Goal: Information Seeking & Learning: Learn about a topic

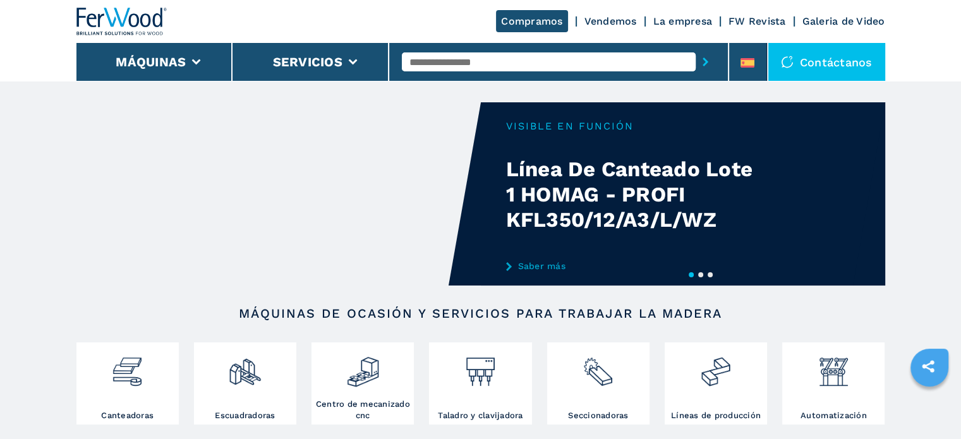
click at [700, 274] on button "2" at bounding box center [700, 274] width 5 height 5
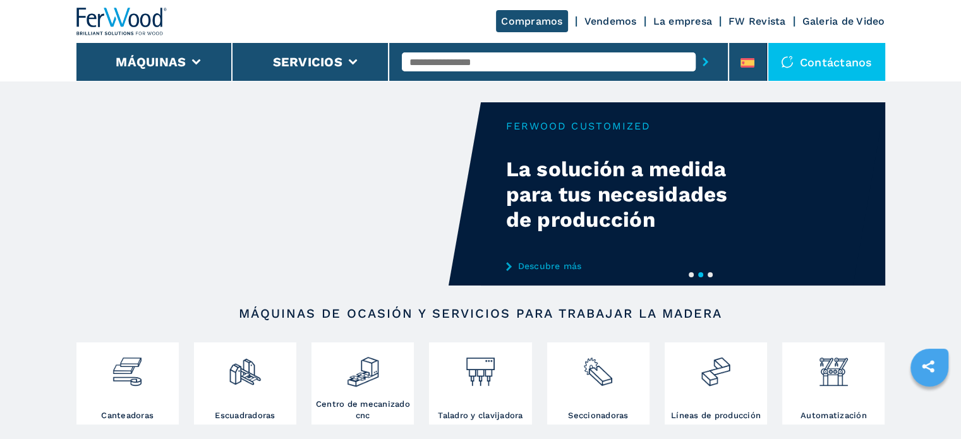
click at [712, 275] on button "3" at bounding box center [709, 274] width 5 height 5
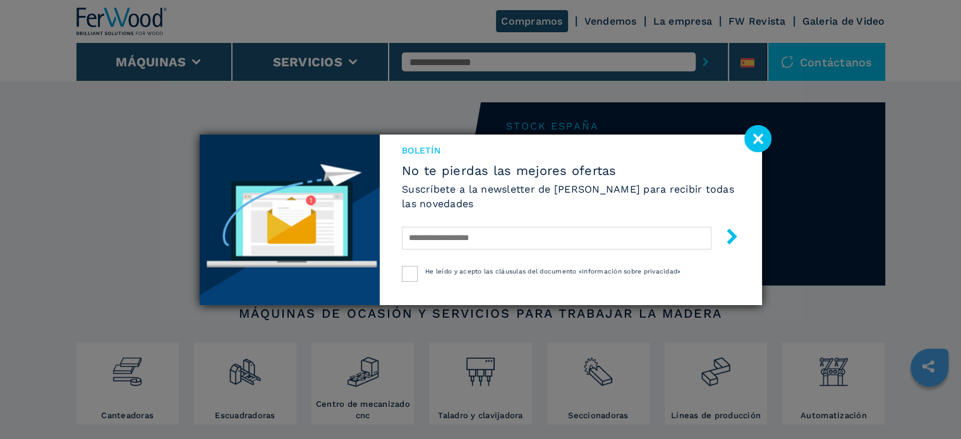
click at [758, 137] on image at bounding box center [757, 138] width 27 height 27
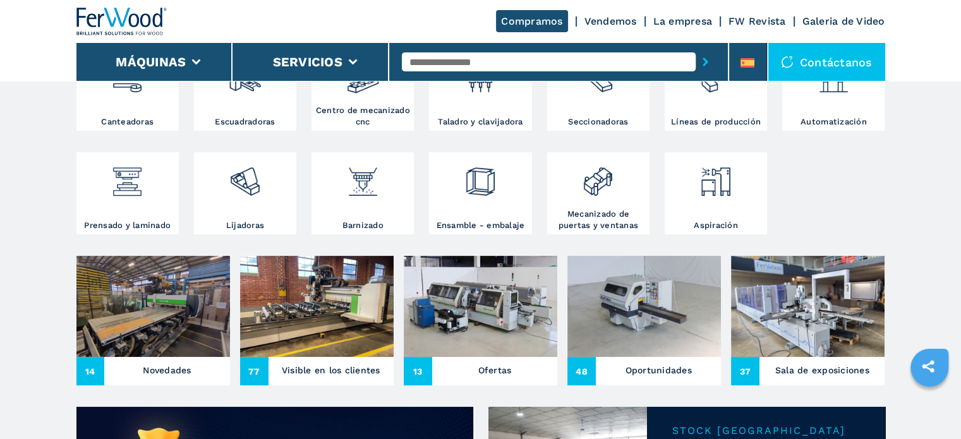
scroll to position [296, 0]
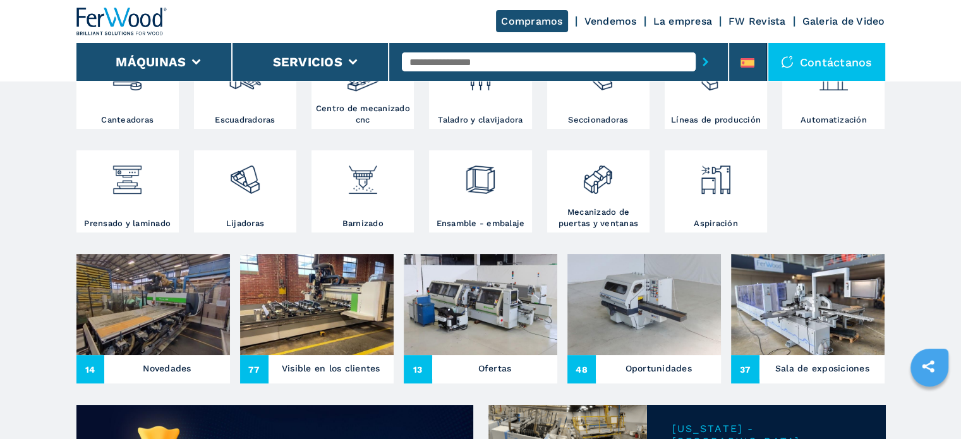
click at [644, 329] on img at bounding box center [643, 304] width 153 height 101
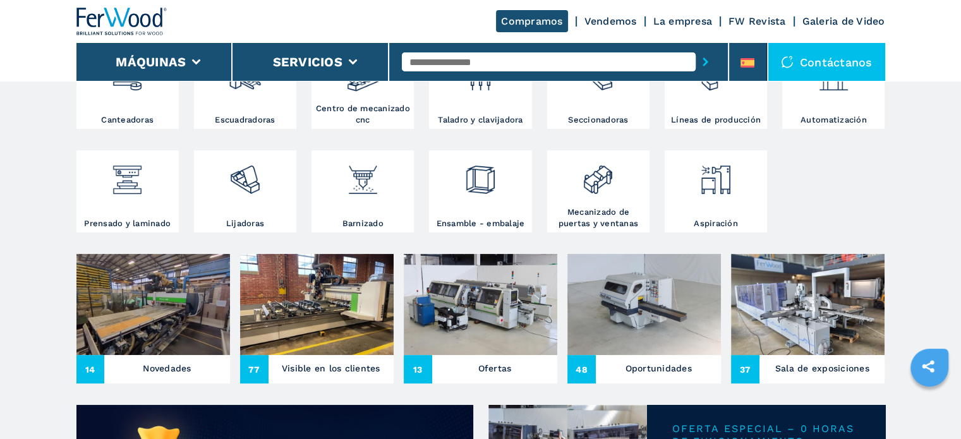
click at [639, 363] on h3 "Oportunidades" at bounding box center [658, 368] width 66 height 18
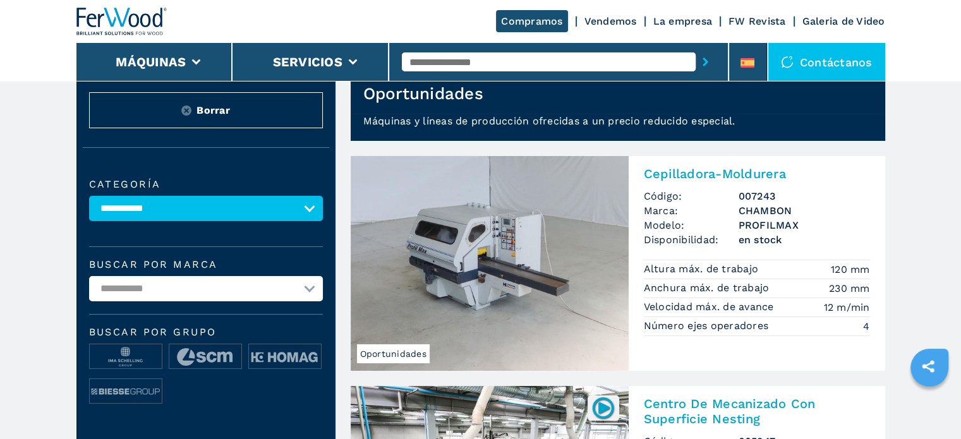
scroll to position [44, 0]
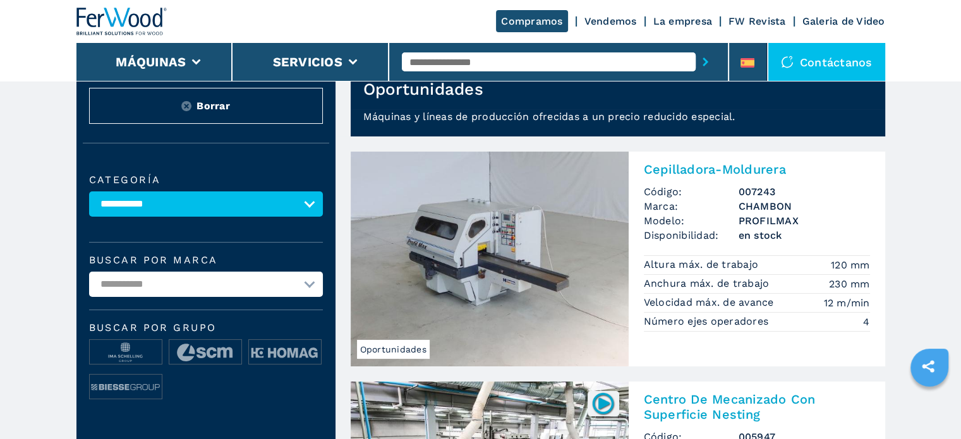
click at [709, 169] on h2 "Cepilladora-Moldurera" at bounding box center [757, 169] width 226 height 15
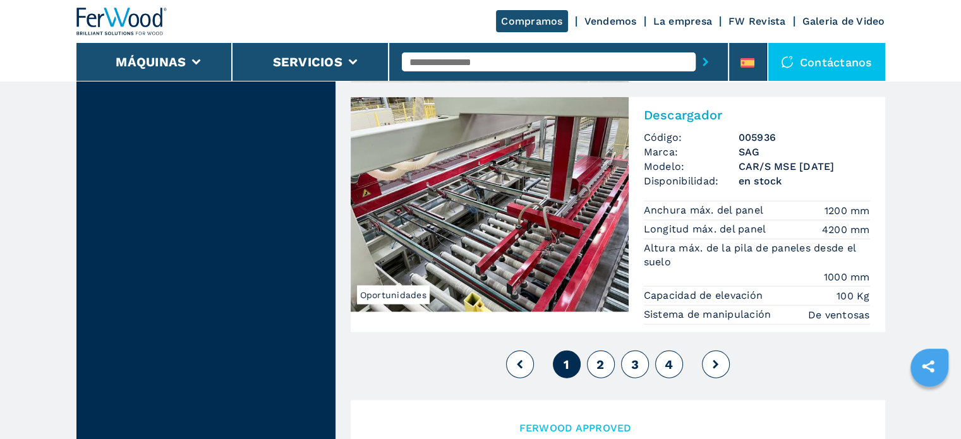
scroll to position [3006, 0]
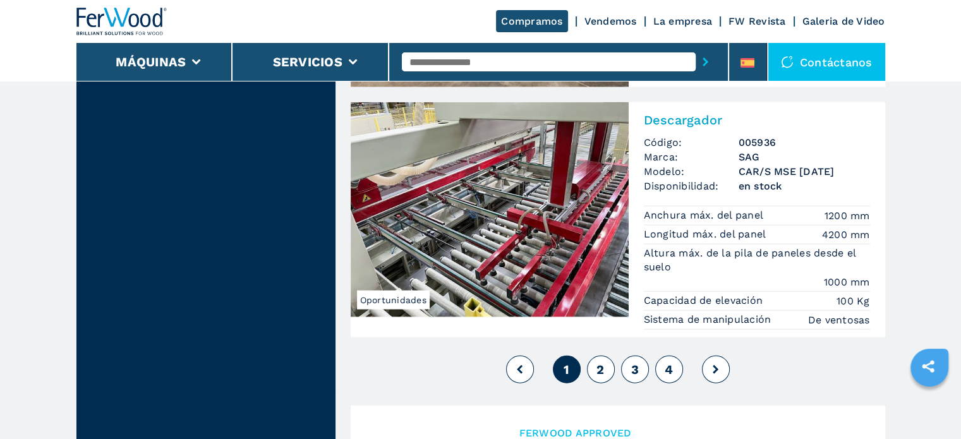
click at [713, 357] on button at bounding box center [716, 370] width 28 height 28
click at [715, 365] on icon at bounding box center [715, 369] width 6 height 9
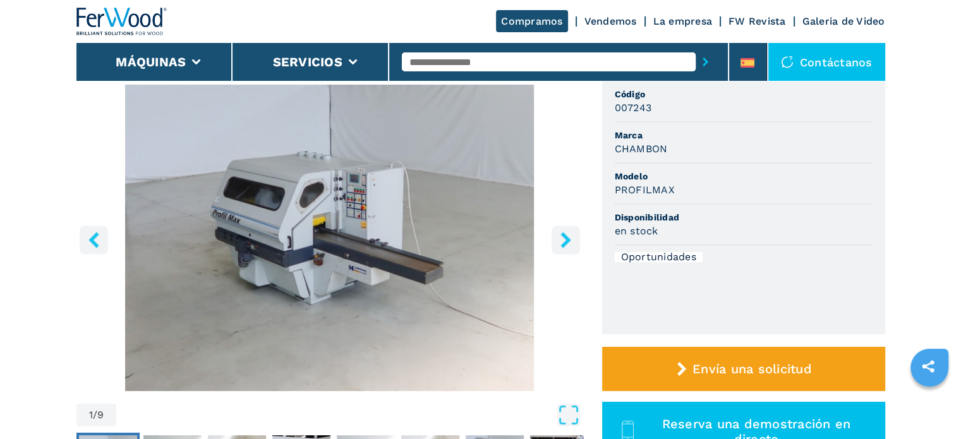
scroll to position [96, 0]
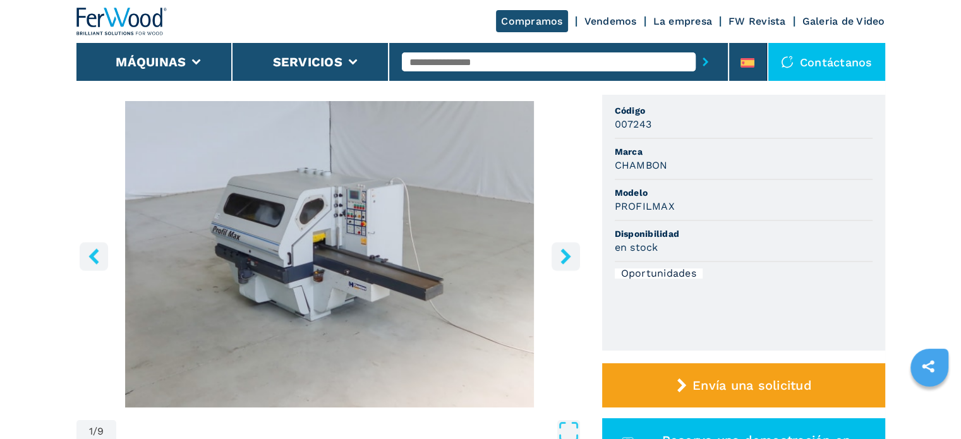
click at [563, 251] on icon "right-button" at bounding box center [565, 256] width 10 height 16
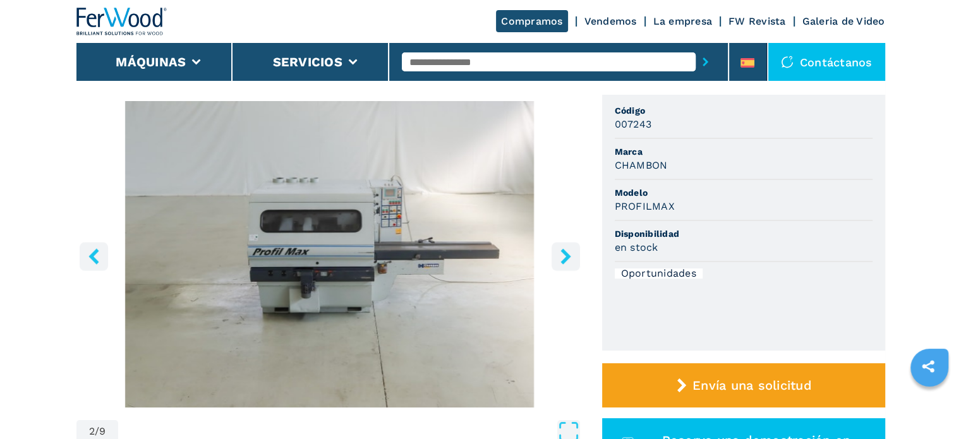
click at [563, 251] on icon "right-button" at bounding box center [565, 256] width 10 height 16
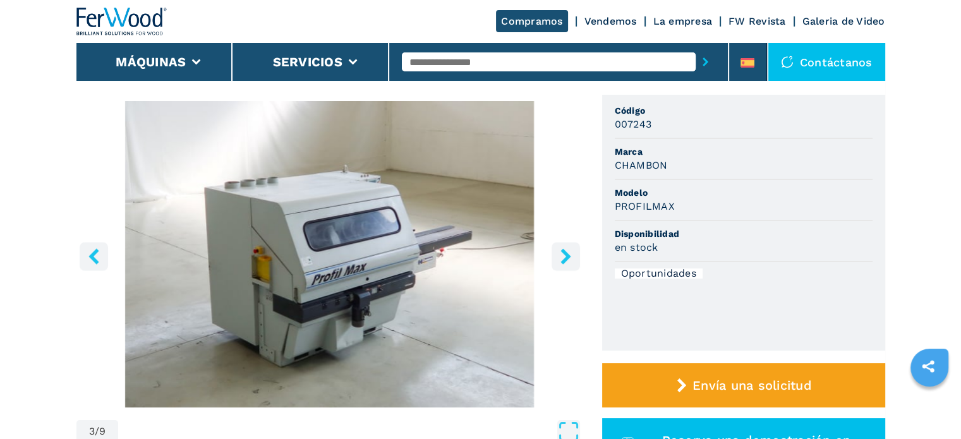
click at [563, 251] on icon "right-button" at bounding box center [565, 256] width 10 height 16
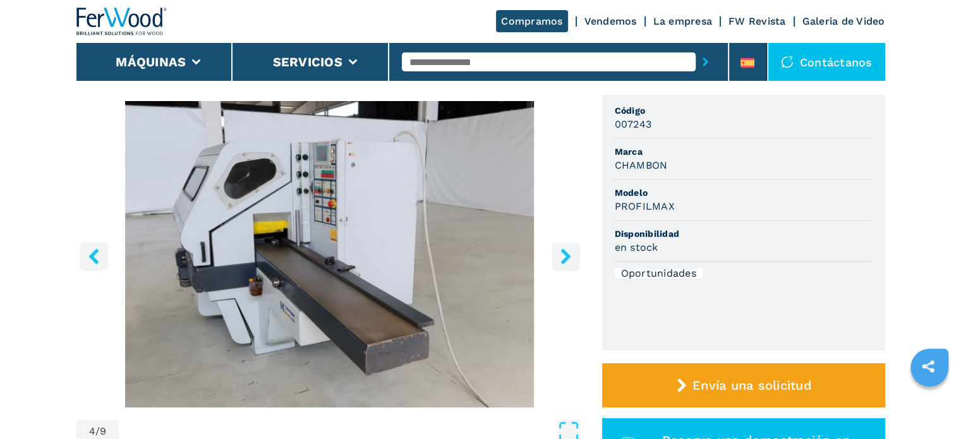
click at [563, 251] on icon "right-button" at bounding box center [565, 256] width 10 height 16
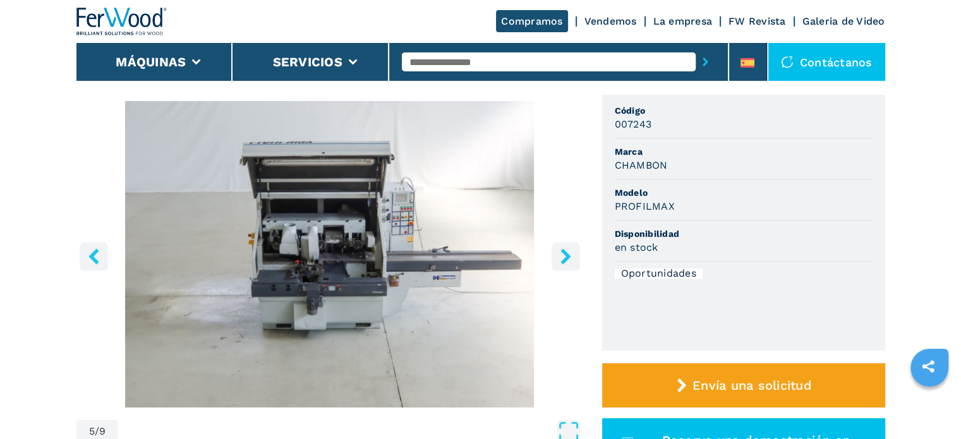
click at [563, 251] on icon "right-button" at bounding box center [565, 256] width 10 height 16
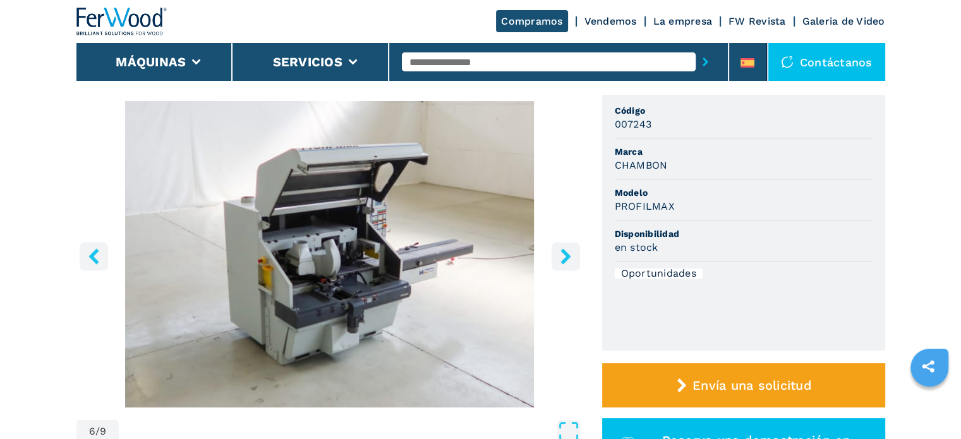
click at [563, 251] on icon "right-button" at bounding box center [565, 256] width 10 height 16
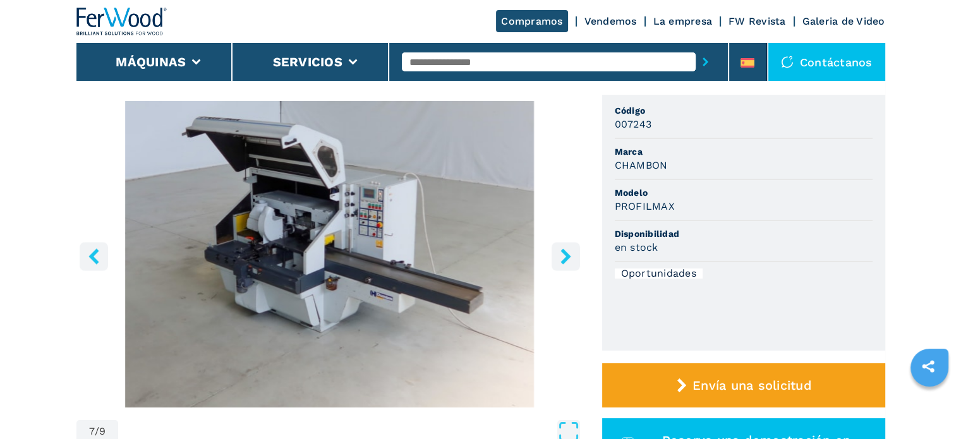
click at [563, 251] on icon "right-button" at bounding box center [565, 256] width 10 height 16
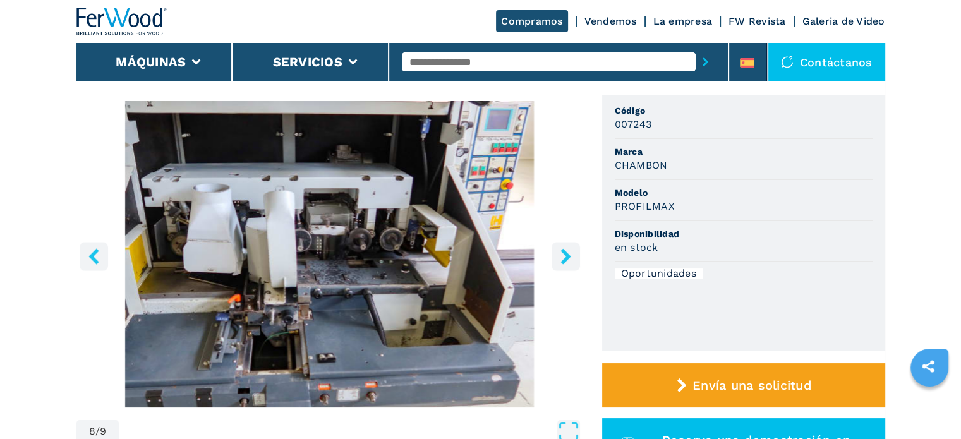
click at [563, 251] on icon "right-button" at bounding box center [565, 256] width 10 height 16
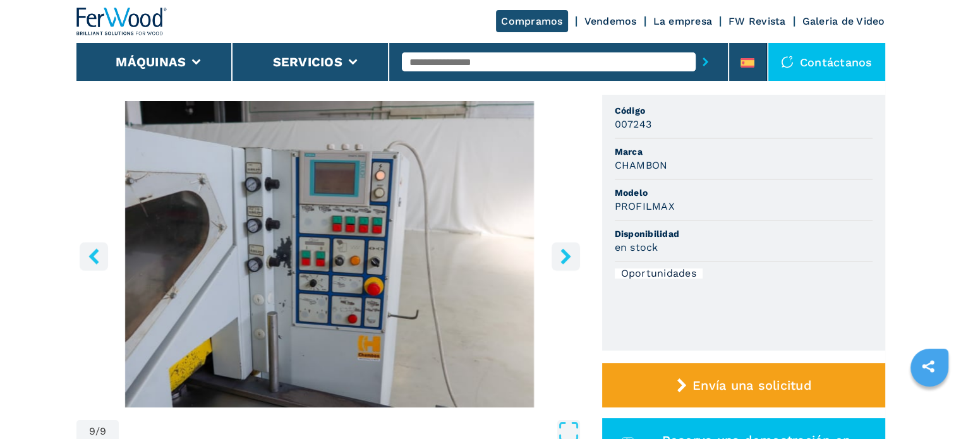
click at [563, 251] on icon "right-button" at bounding box center [565, 256] width 10 height 16
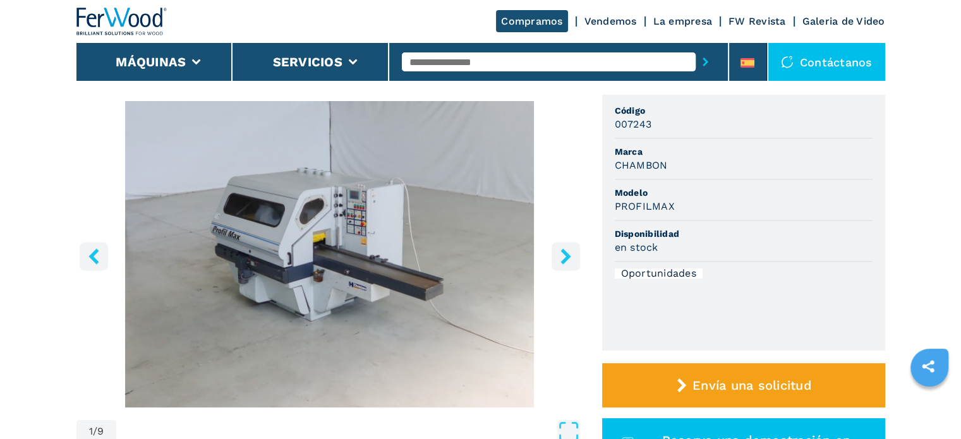
click at [563, 251] on icon "right-button" at bounding box center [565, 256] width 10 height 16
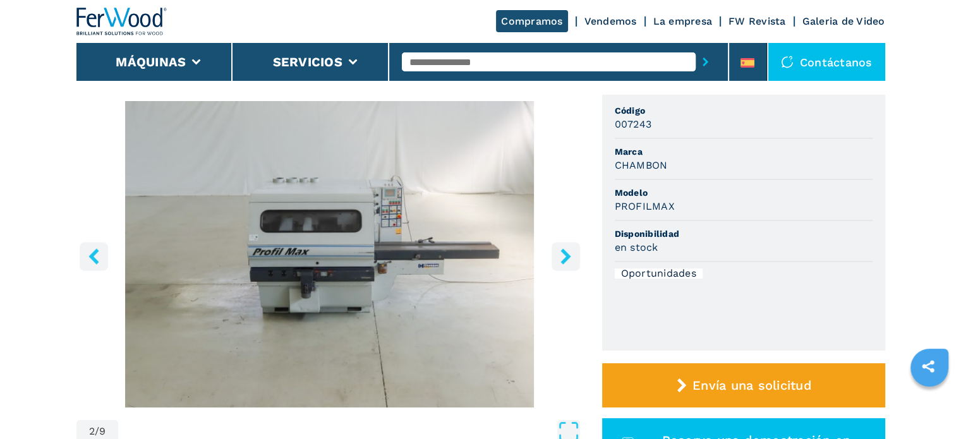
click at [563, 251] on icon "right-button" at bounding box center [565, 256] width 10 height 16
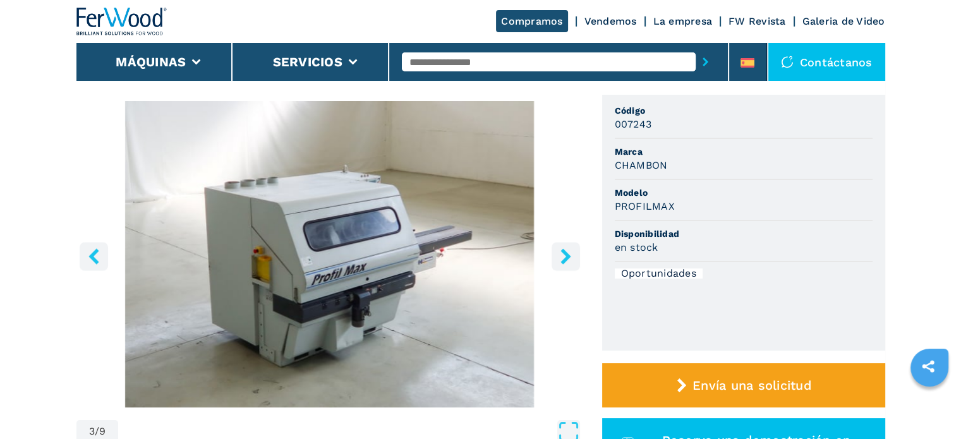
click at [563, 251] on icon "right-button" at bounding box center [565, 256] width 10 height 16
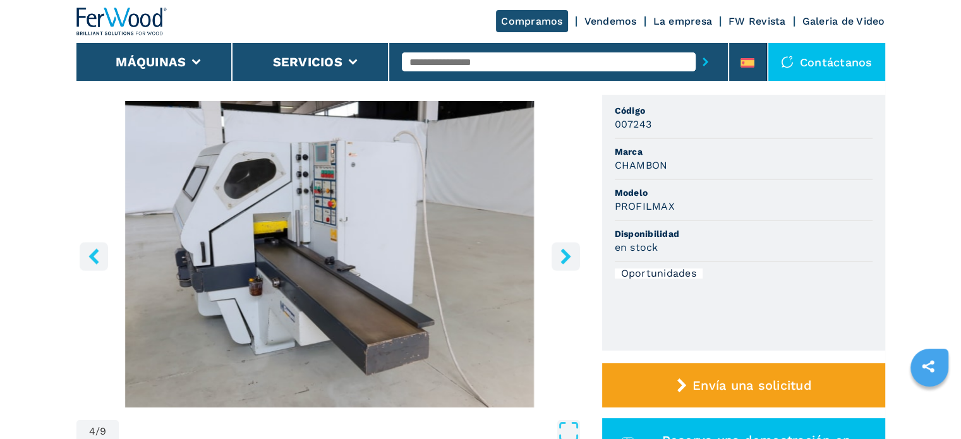
click at [563, 251] on icon "right-button" at bounding box center [565, 256] width 10 height 16
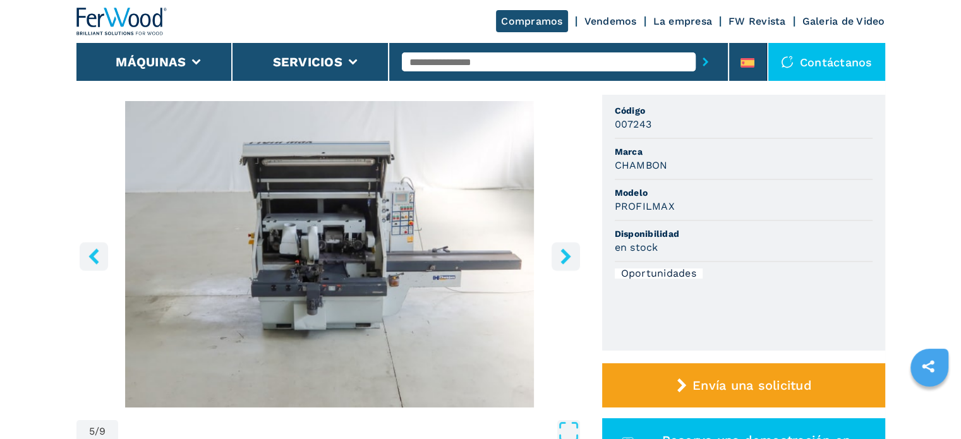
click at [563, 251] on icon "right-button" at bounding box center [565, 256] width 10 height 16
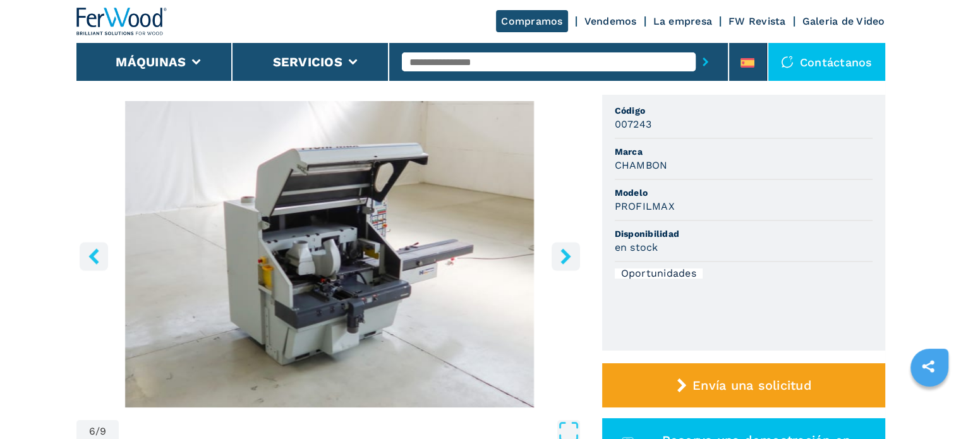
click at [563, 251] on icon "right-button" at bounding box center [565, 256] width 10 height 16
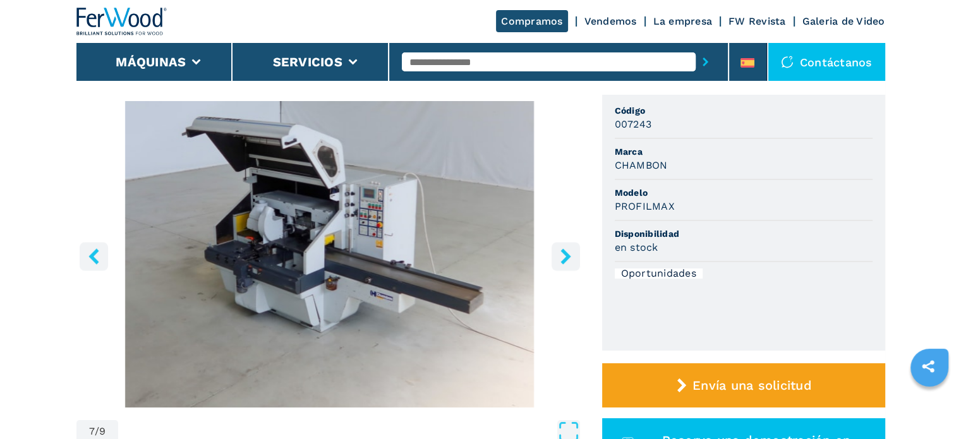
click at [563, 251] on icon "right-button" at bounding box center [565, 256] width 10 height 16
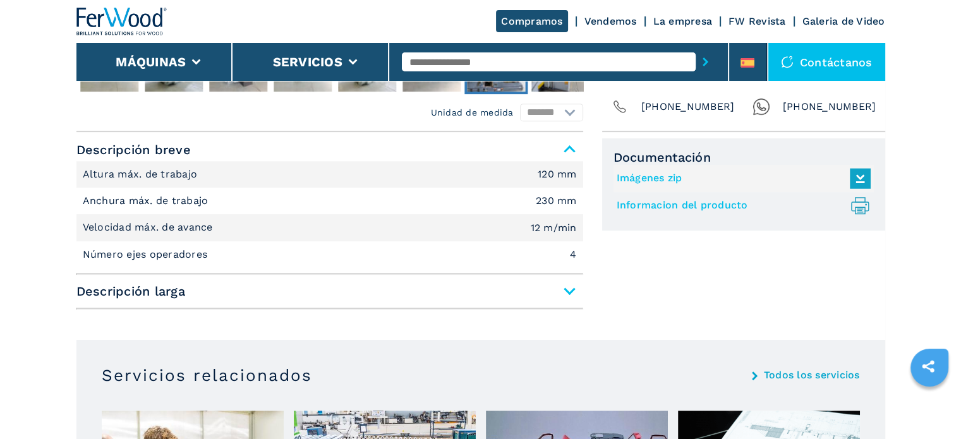
scroll to position [504, 0]
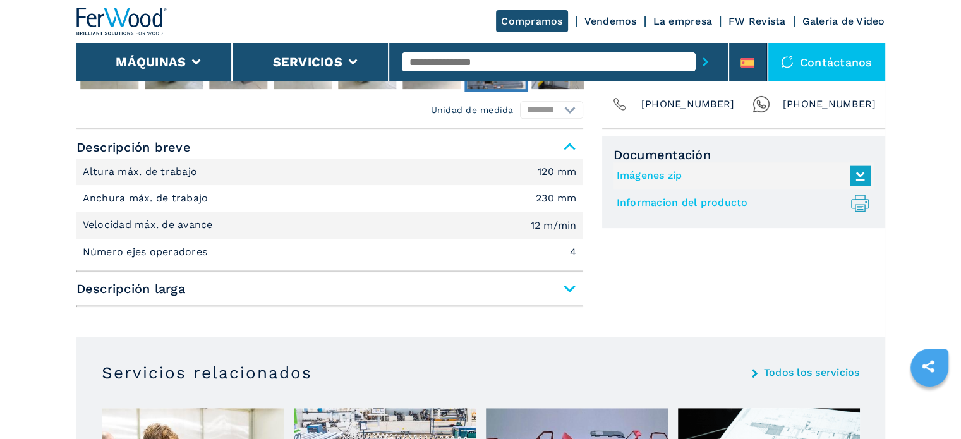
click at [570, 288] on span "Descripción larga" at bounding box center [329, 288] width 506 height 23
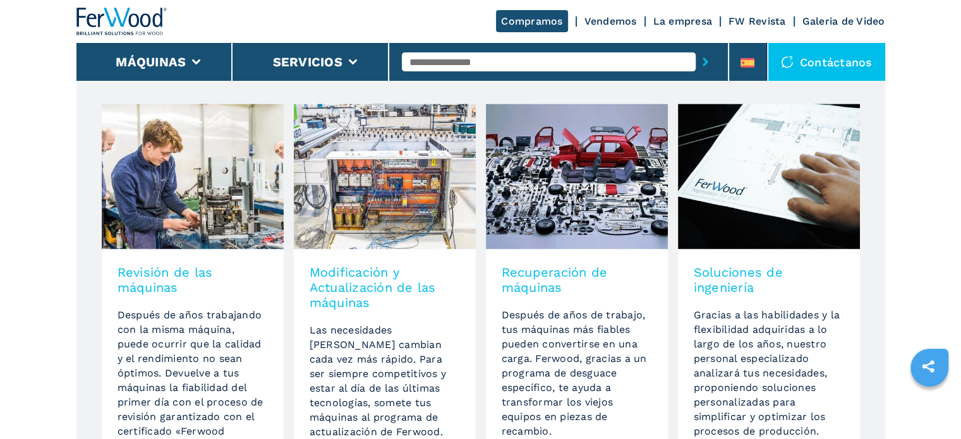
scroll to position [1799, 0]
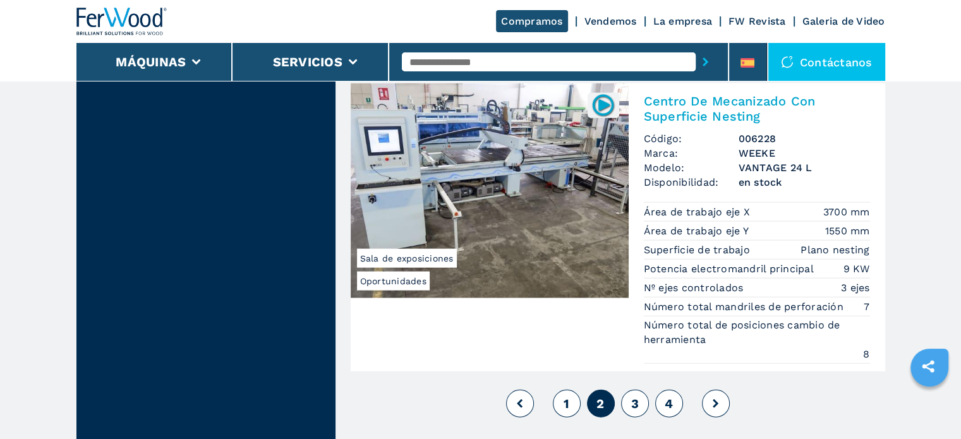
scroll to position [3029, 0]
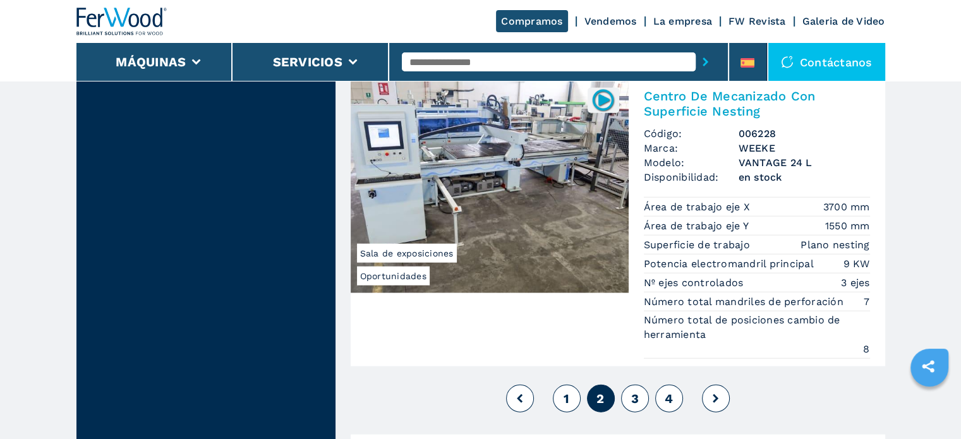
click at [717, 396] on icon at bounding box center [715, 398] width 6 height 9
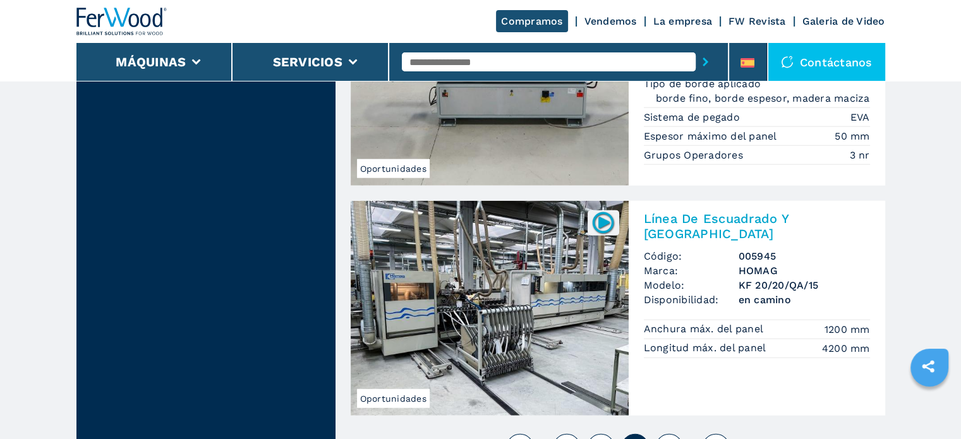
scroll to position [3236, 0]
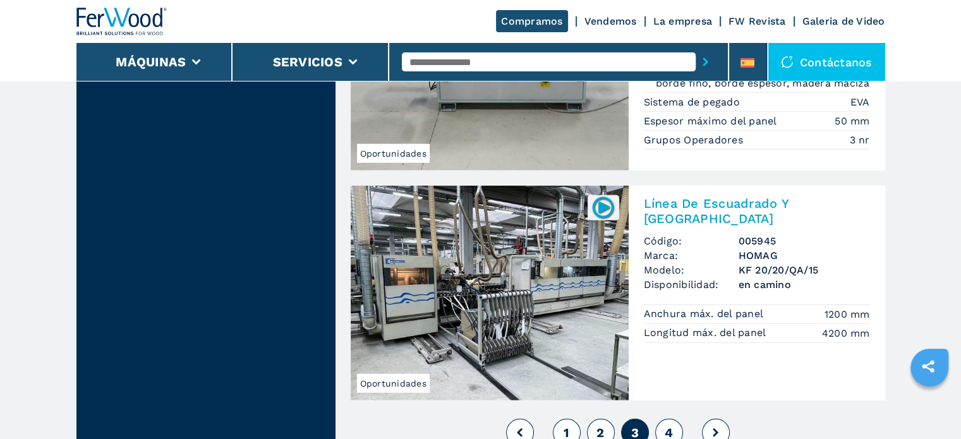
click at [717, 419] on button at bounding box center [716, 433] width 28 height 28
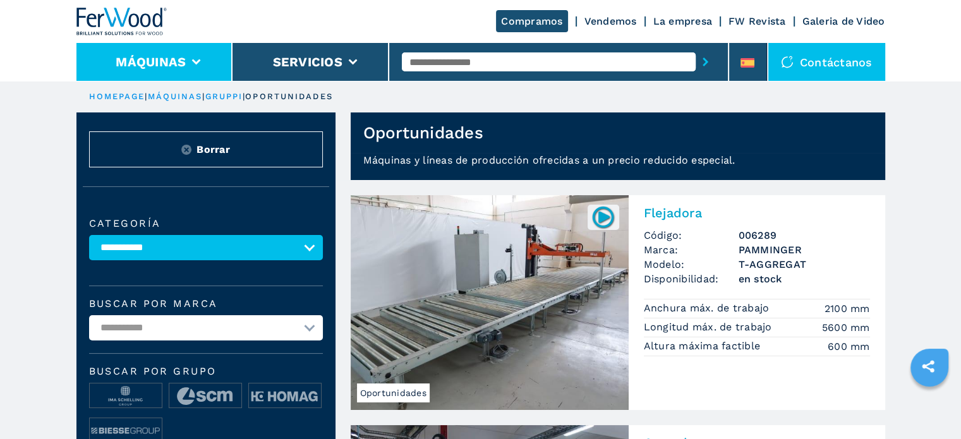
click at [199, 56] on li "Máquinas" at bounding box center [154, 62] width 157 height 38
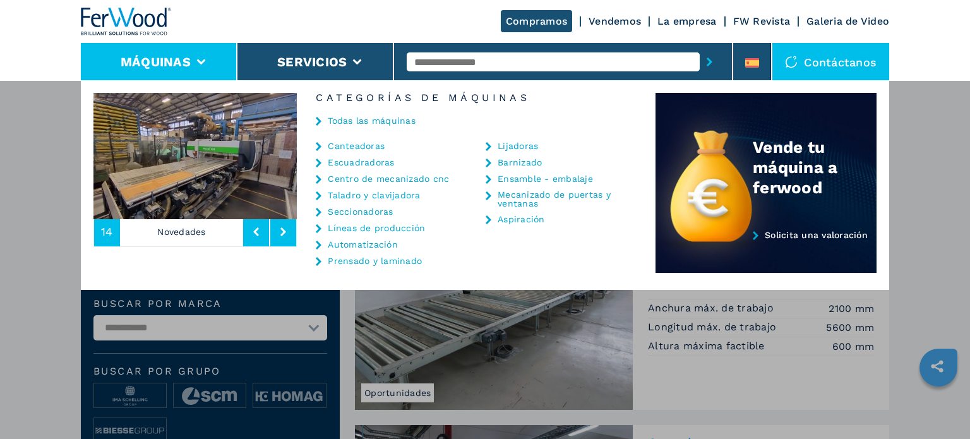
click at [482, 59] on input "text" at bounding box center [554, 61] width 294 height 19
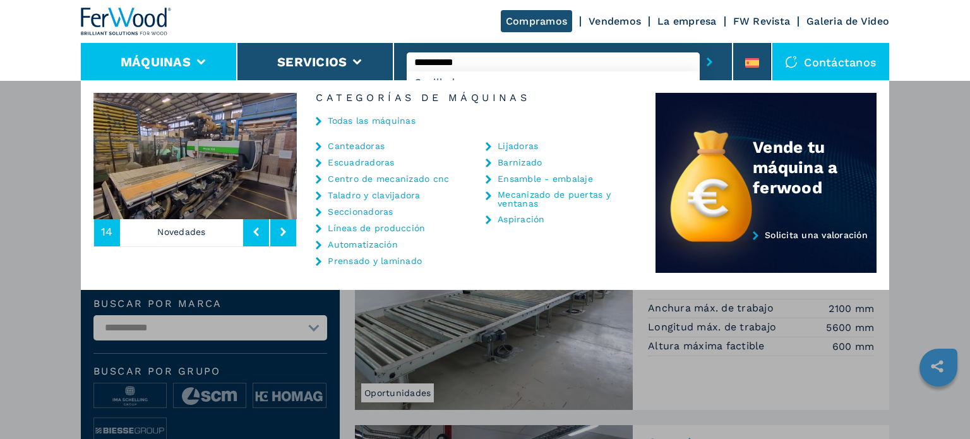
type input "**********"
click at [700, 47] on button "submit-button" at bounding box center [710, 61] width 20 height 29
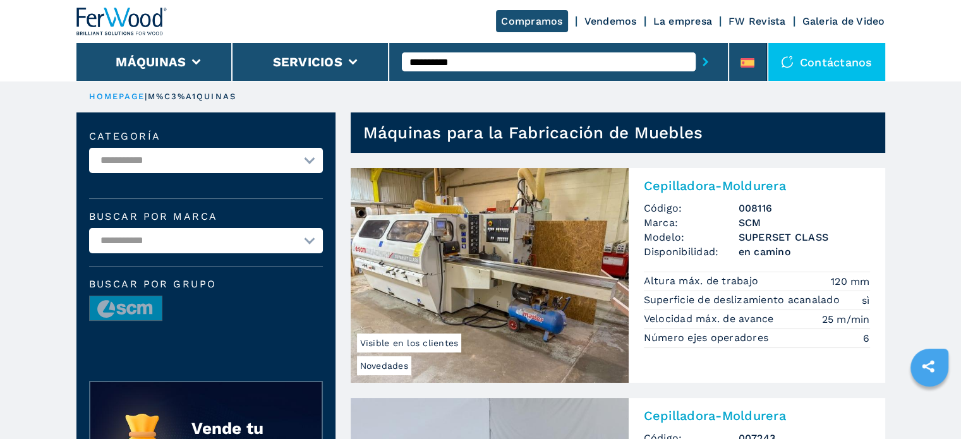
click at [687, 183] on h2 "Cepilladora-Moldurera" at bounding box center [757, 185] width 226 height 15
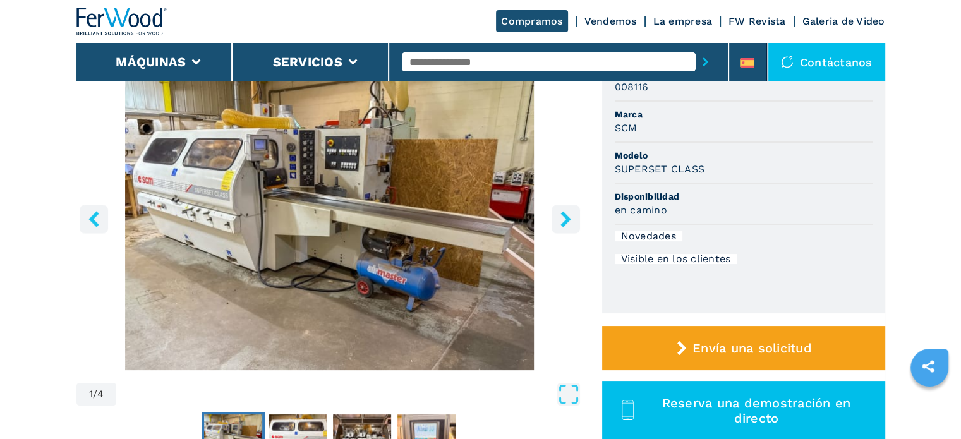
scroll to position [131, 0]
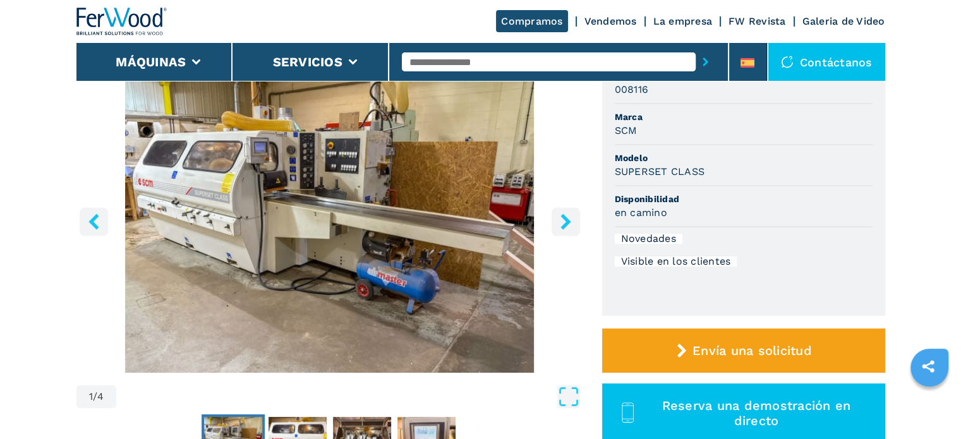
click at [569, 224] on icon "right-button" at bounding box center [566, 221] width 16 height 16
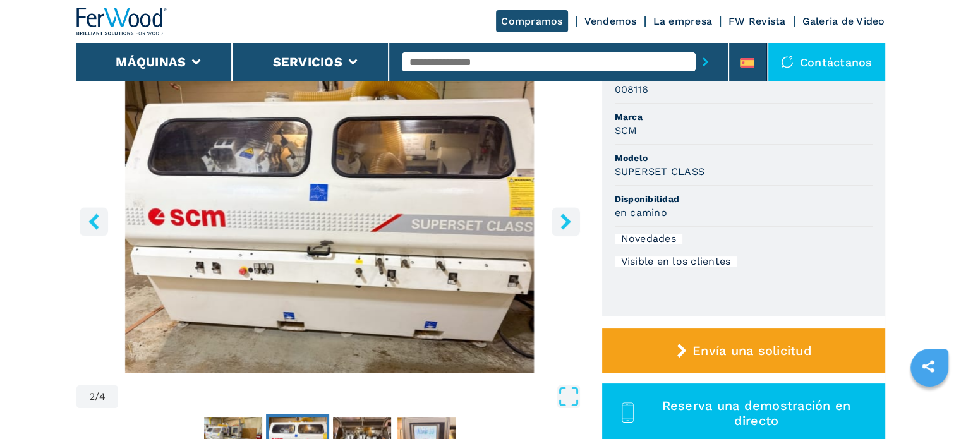
click at [569, 224] on icon "right-button" at bounding box center [566, 221] width 16 height 16
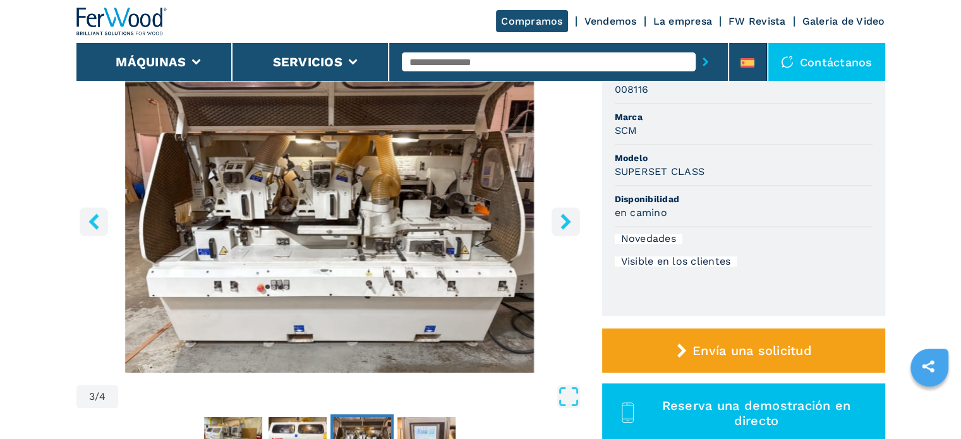
click at [569, 224] on icon "right-button" at bounding box center [566, 221] width 16 height 16
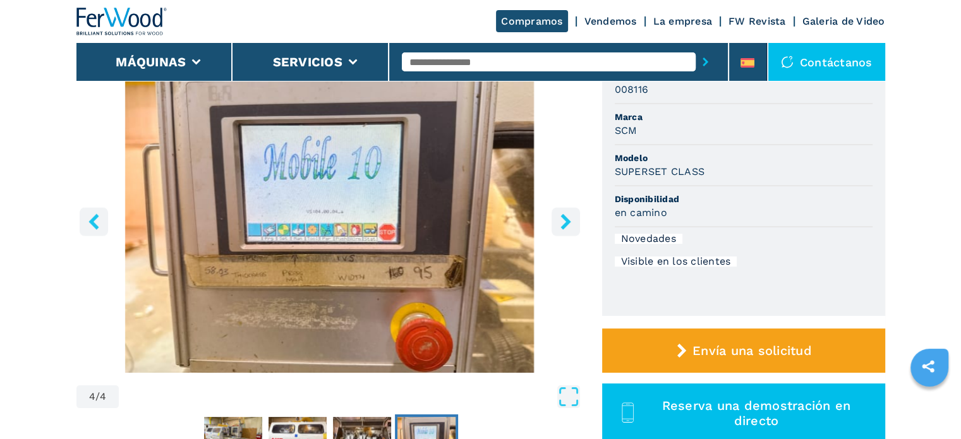
click at [569, 224] on icon "right-button" at bounding box center [566, 221] width 16 height 16
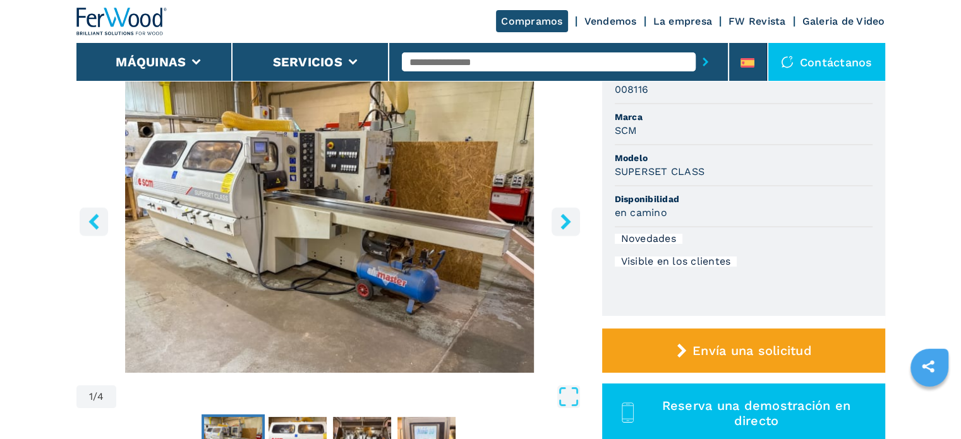
click at [569, 224] on icon "right-button" at bounding box center [566, 221] width 16 height 16
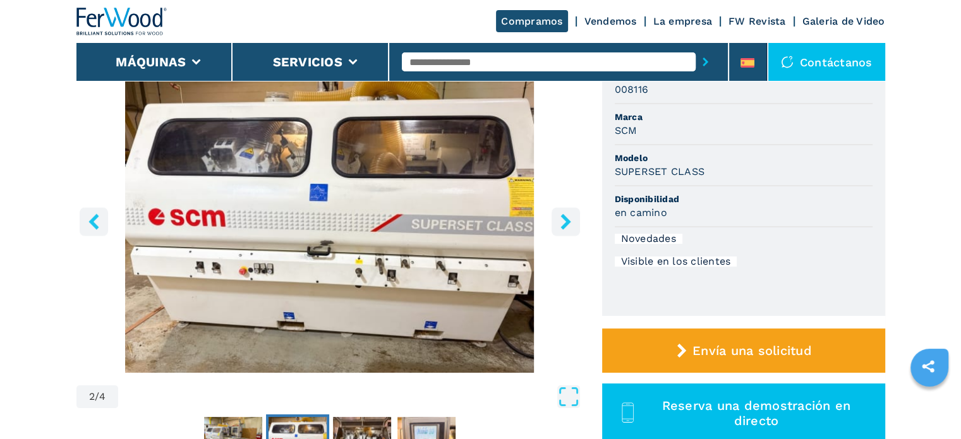
click at [569, 224] on icon "right-button" at bounding box center [566, 221] width 16 height 16
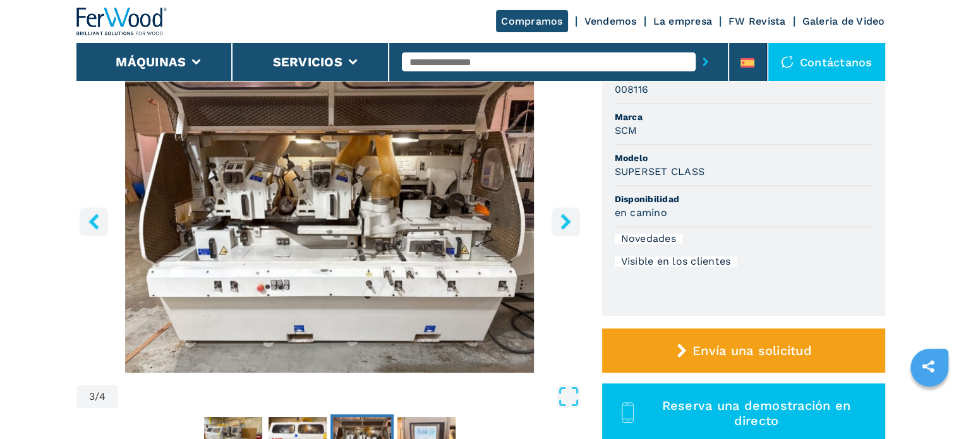
click at [569, 224] on icon "right-button" at bounding box center [566, 221] width 16 height 16
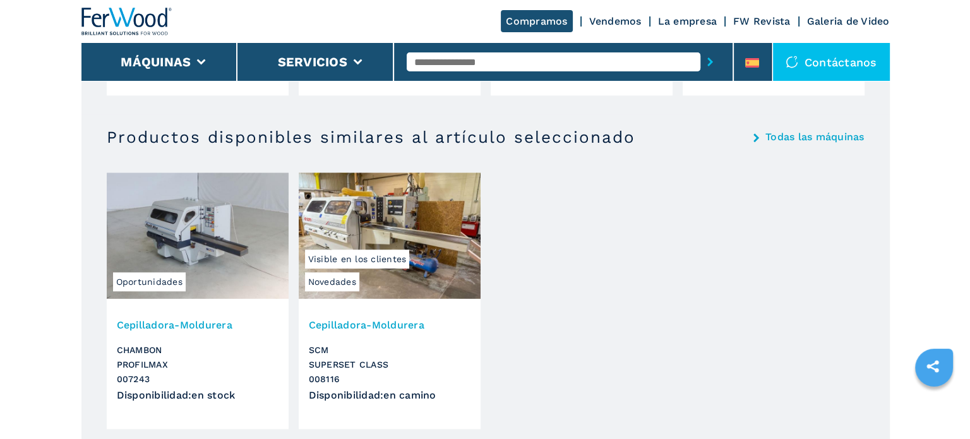
scroll to position [1192, 0]
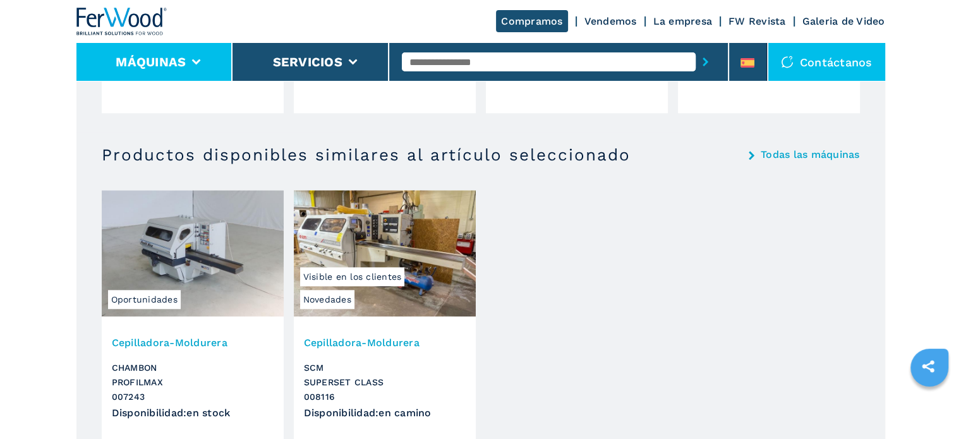
click at [195, 59] on icon at bounding box center [196, 62] width 9 height 6
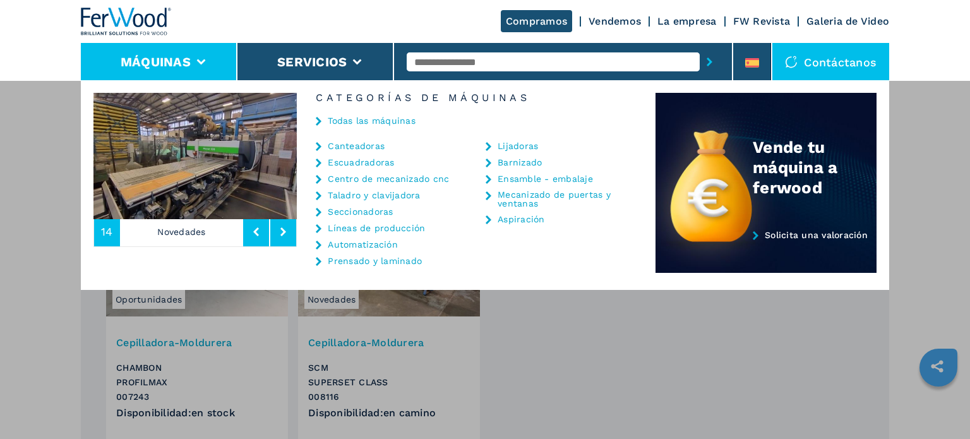
click at [386, 243] on link "Automatización" at bounding box center [363, 244] width 70 height 9
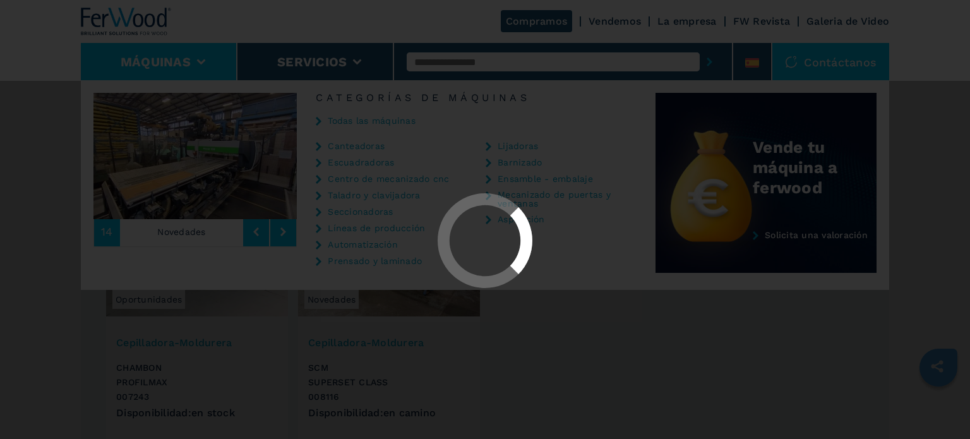
scroll to position [0, 0]
